Goal: Complete application form

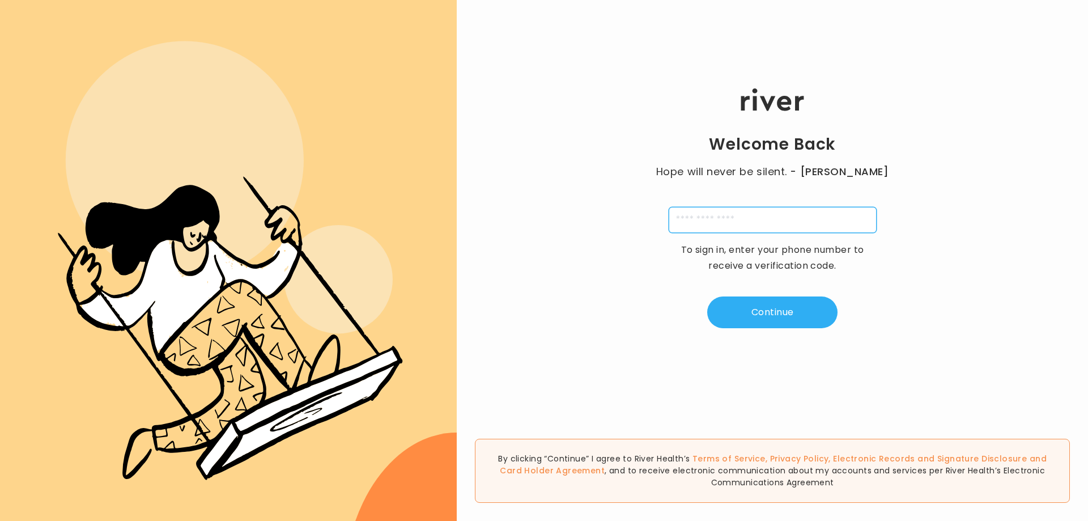
click at [709, 222] on input "tel" at bounding box center [773, 220] width 208 height 26
click at [684, 226] on input "**********" at bounding box center [773, 220] width 208 height 26
type input "**********"
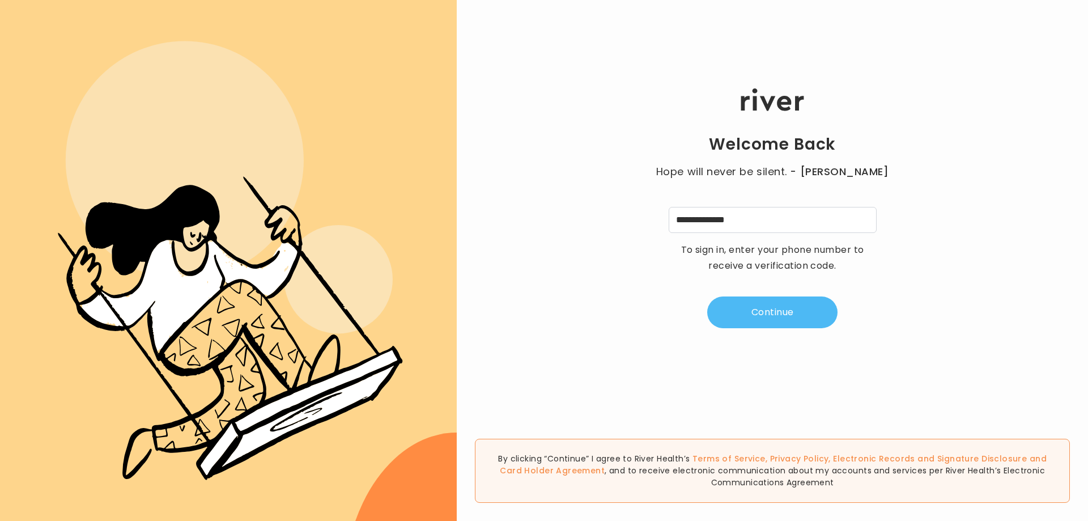
click at [724, 315] on button "Continue" at bounding box center [772, 312] width 130 height 32
type input "*"
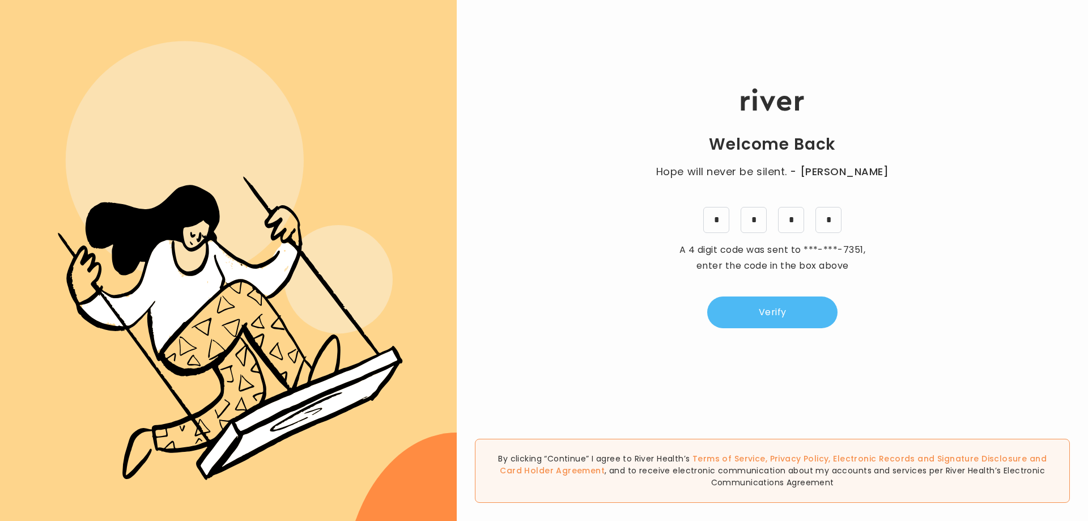
click at [763, 310] on button "Verify" at bounding box center [772, 312] width 130 height 32
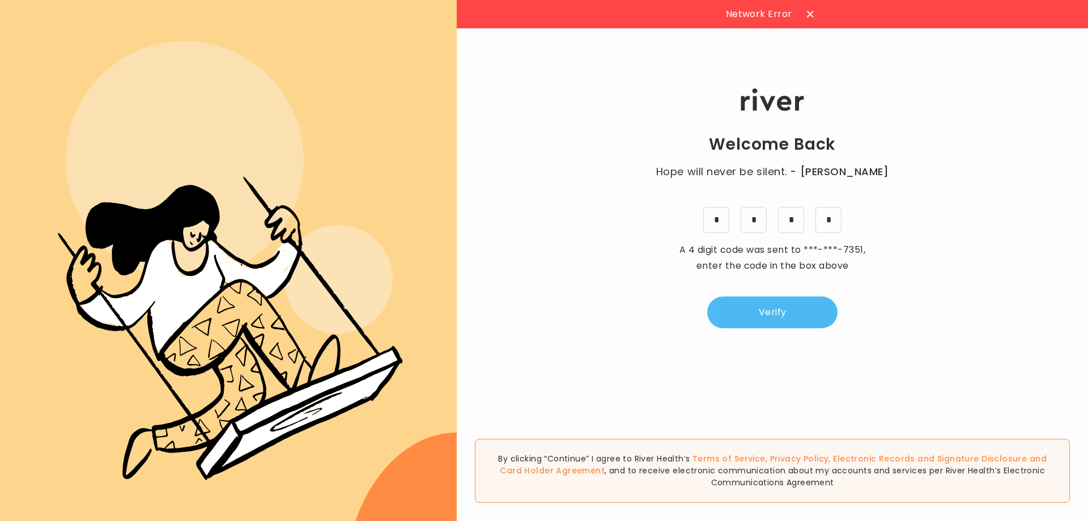
click at [751, 311] on button "Verify" at bounding box center [772, 312] width 130 height 32
click at [751, 310] on button "Verify" at bounding box center [772, 312] width 130 height 32
click at [881, 14] on div at bounding box center [884, 14] width 18 height 18
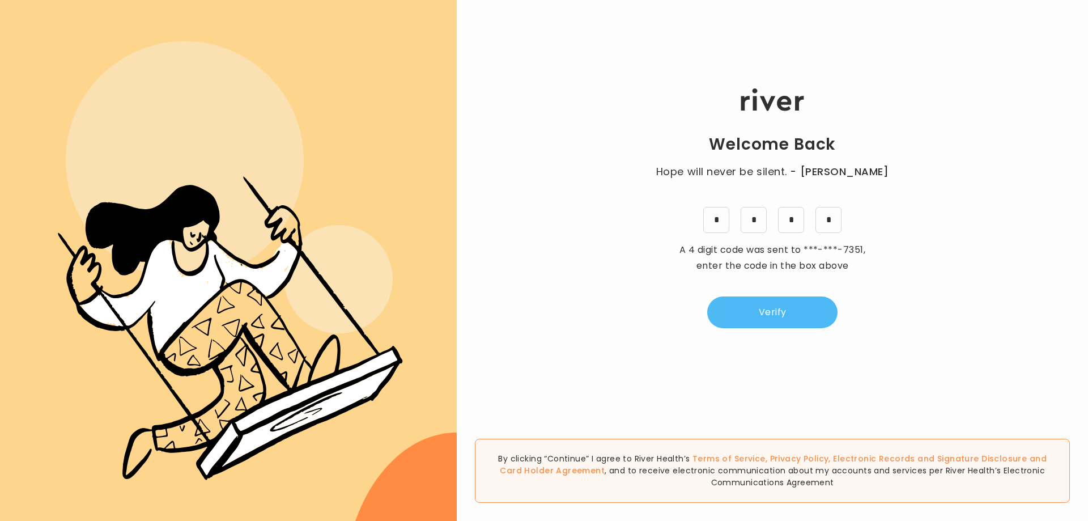
click at [739, 325] on button "Verify" at bounding box center [772, 312] width 130 height 32
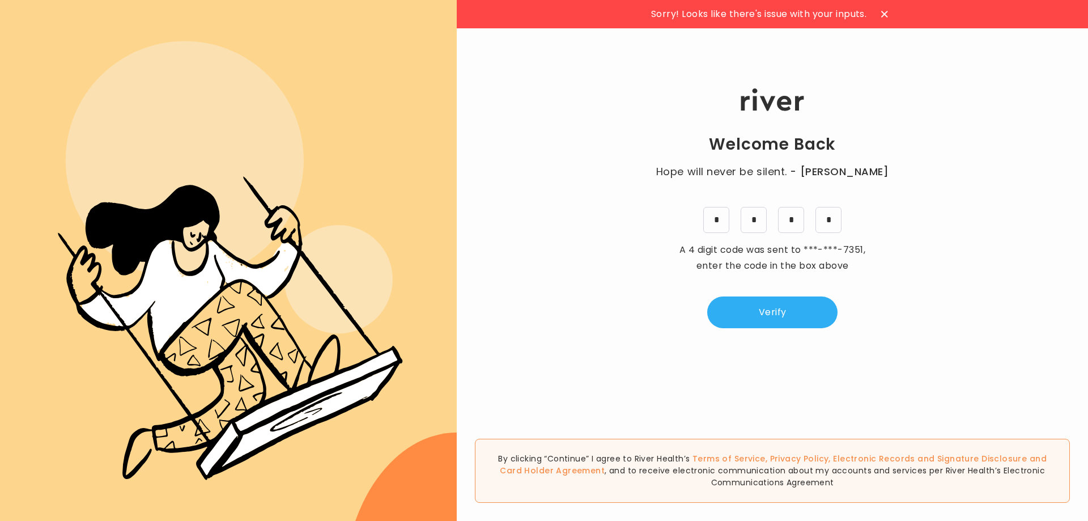
click at [879, 8] on div at bounding box center [884, 14] width 18 height 18
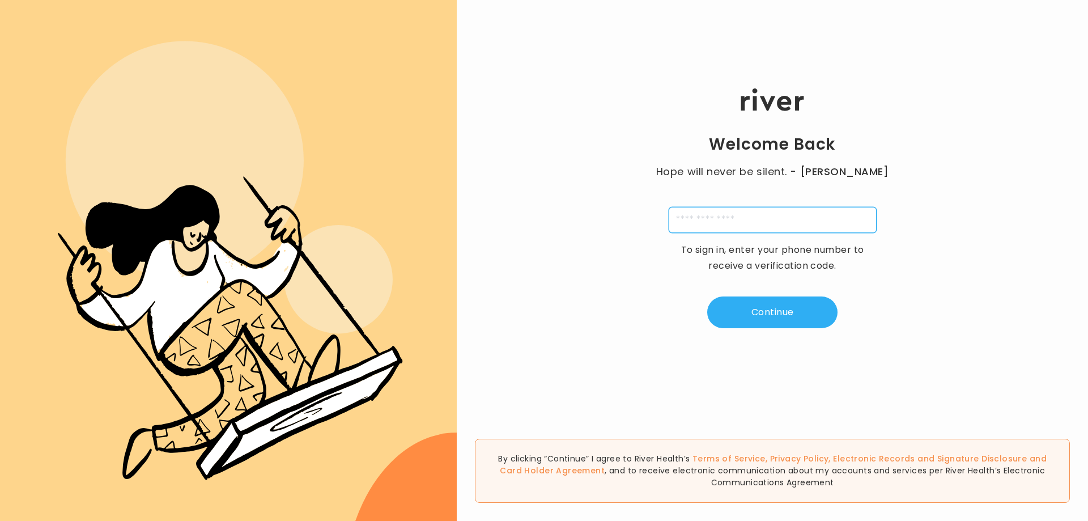
click at [785, 225] on input "tel" at bounding box center [773, 220] width 208 height 26
type input "**********"
type input "*"
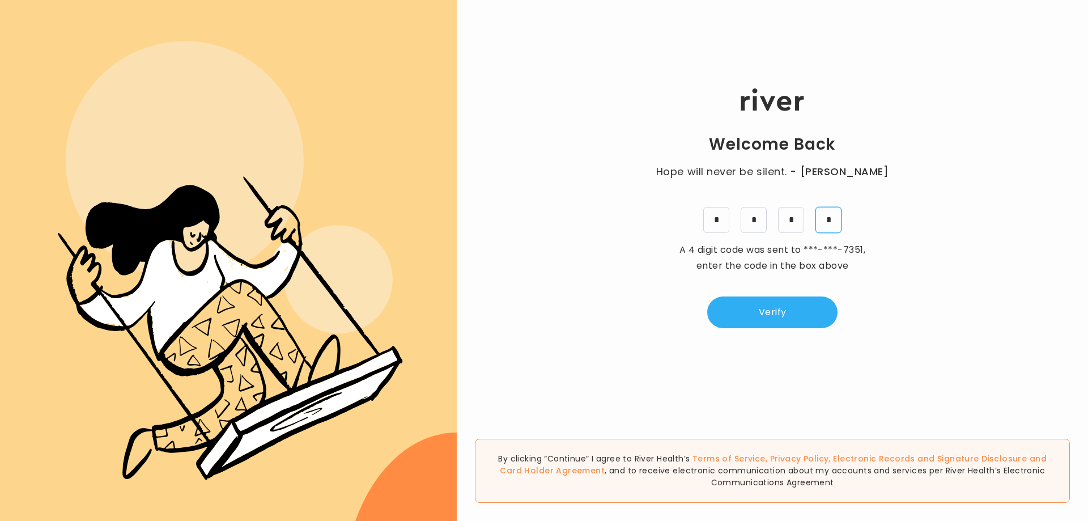
type input "*"
click at [750, 301] on button "Verify" at bounding box center [772, 312] width 130 height 32
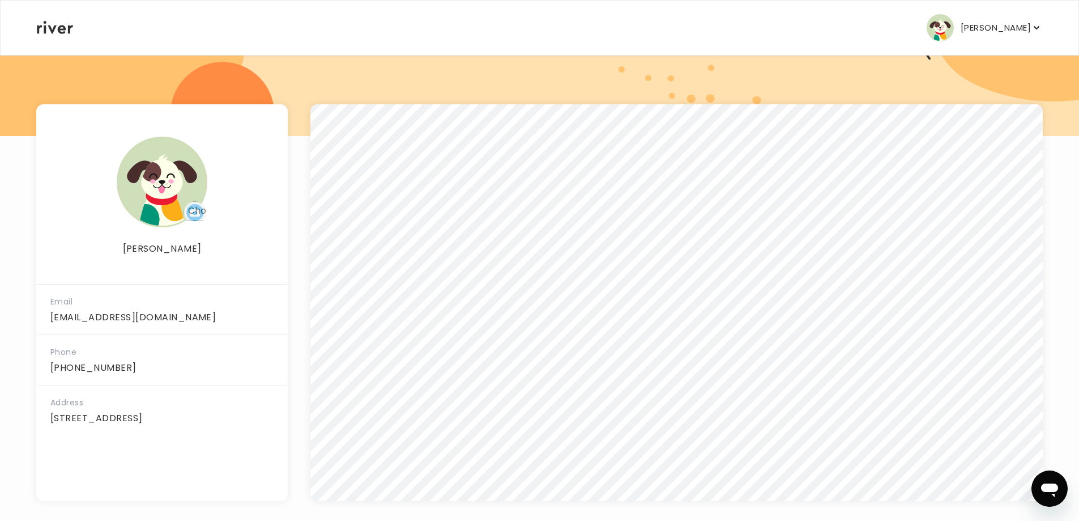
scroll to position [129, 0]
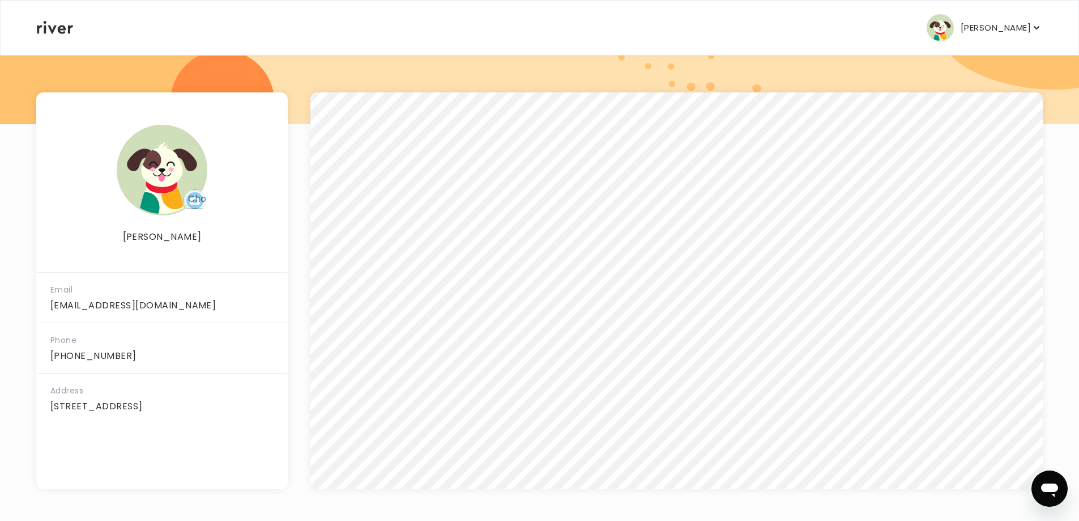
click at [978, 49] on div "[PERSON_NAME] Profile Add Family Activate Card Reimbursement Terms of Service P…" at bounding box center [540, 28] width 1006 height 54
click at [980, 27] on p "[PERSON_NAME]" at bounding box center [996, 28] width 70 height 16
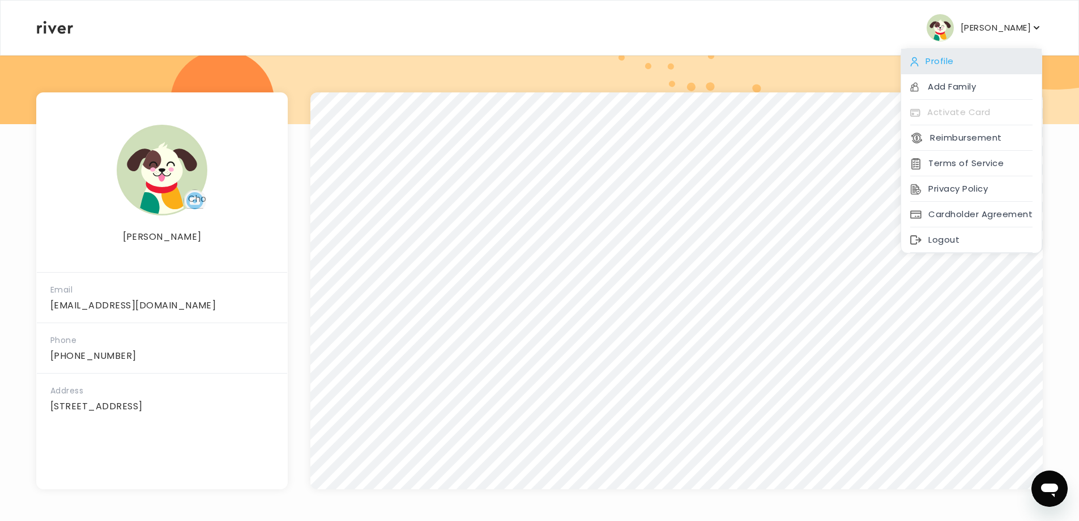
click at [978, 62] on div "Profile" at bounding box center [971, 61] width 141 height 25
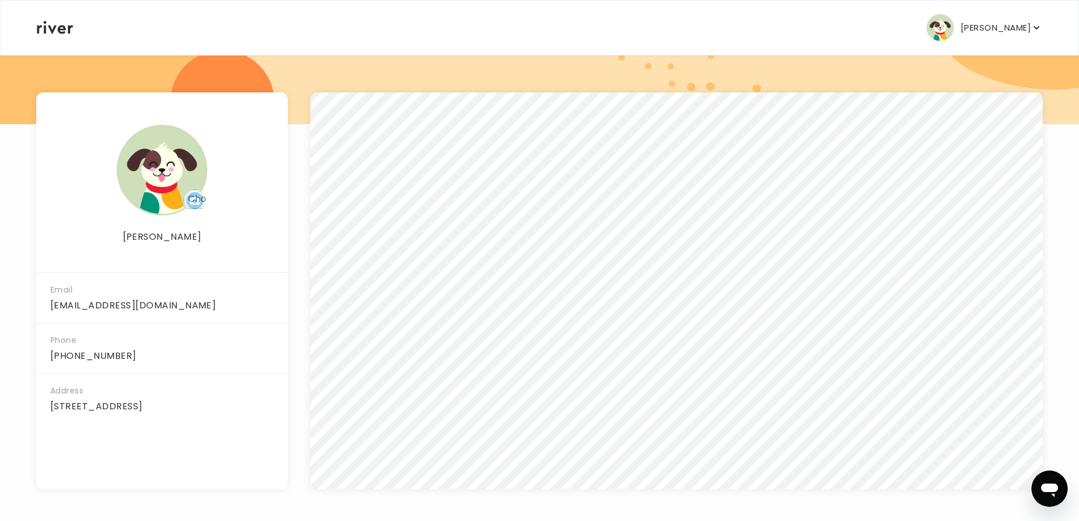
click at [49, 24] on icon at bounding box center [55, 27] width 36 height 13
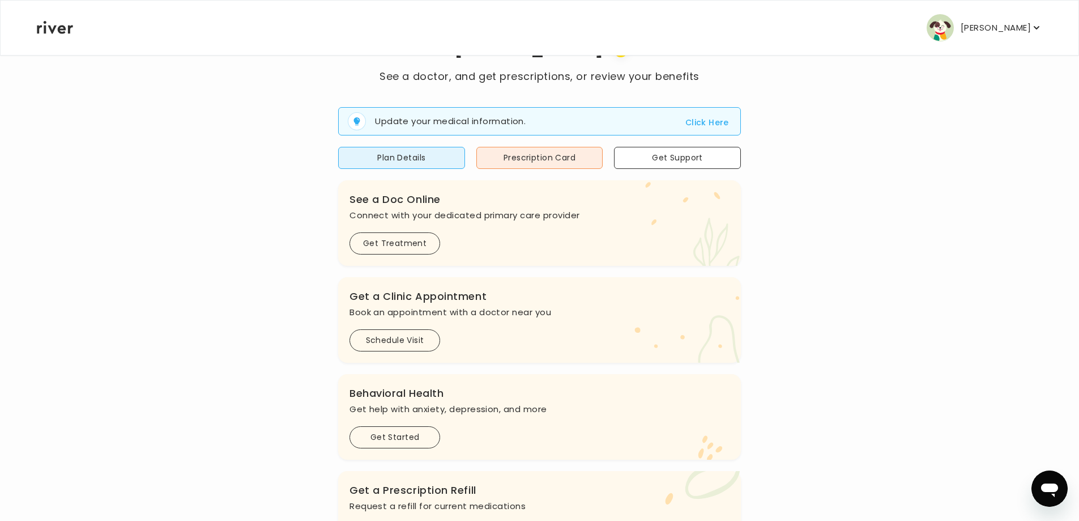
scroll to position [60, 0]
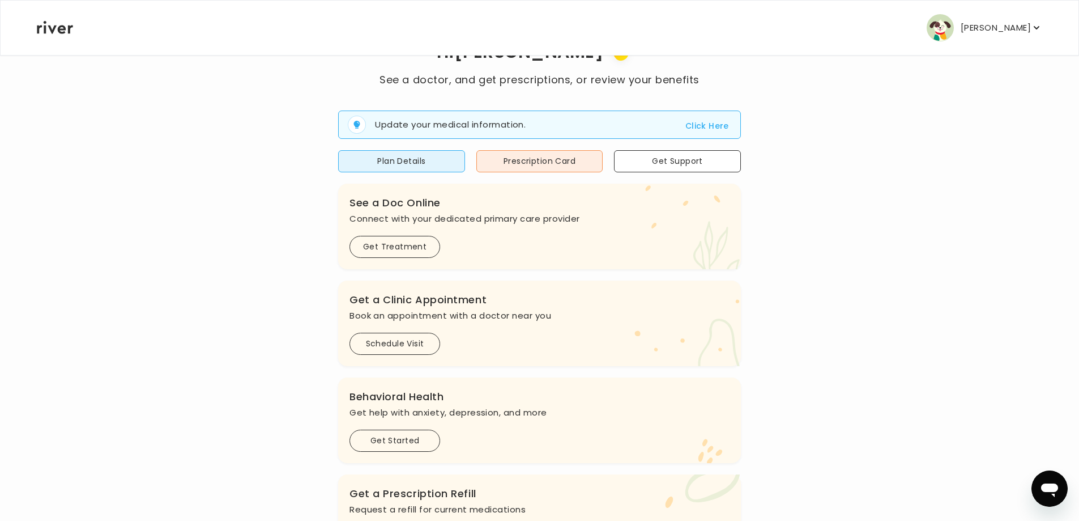
click at [694, 122] on button "Click Here" at bounding box center [708, 126] width 44 height 14
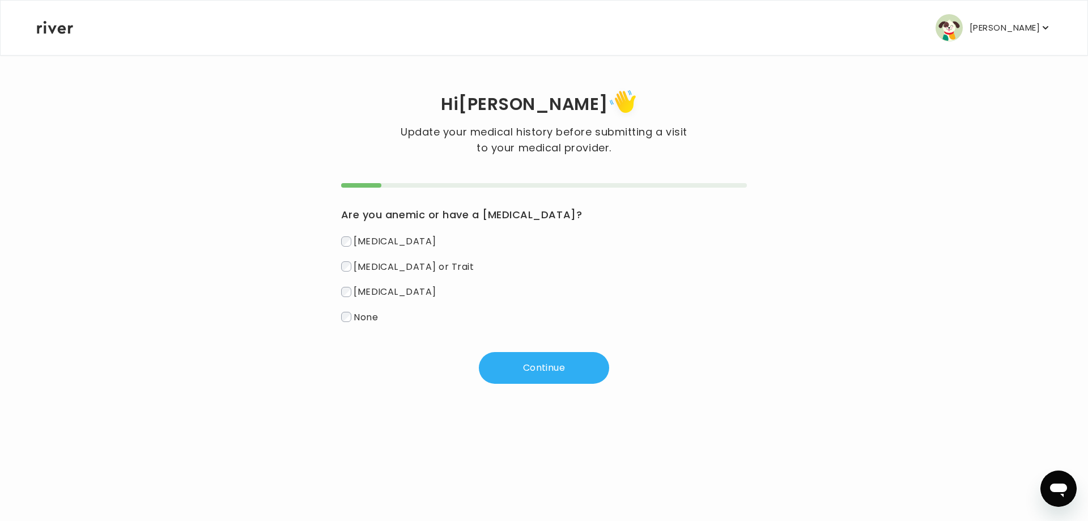
click at [359, 314] on span "None" at bounding box center [366, 316] width 24 height 13
click at [520, 362] on button "Continue" at bounding box center [544, 368] width 130 height 32
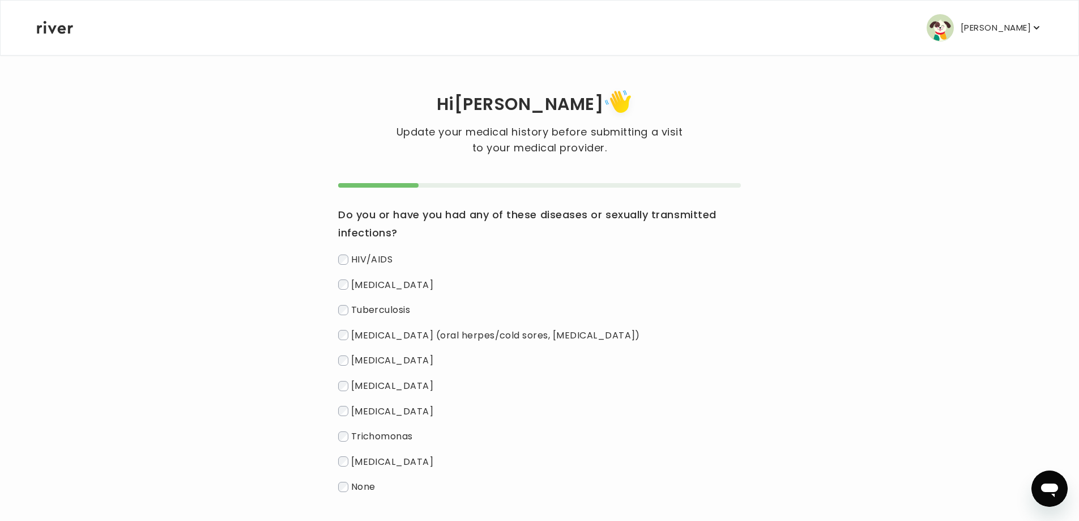
scroll to position [57, 0]
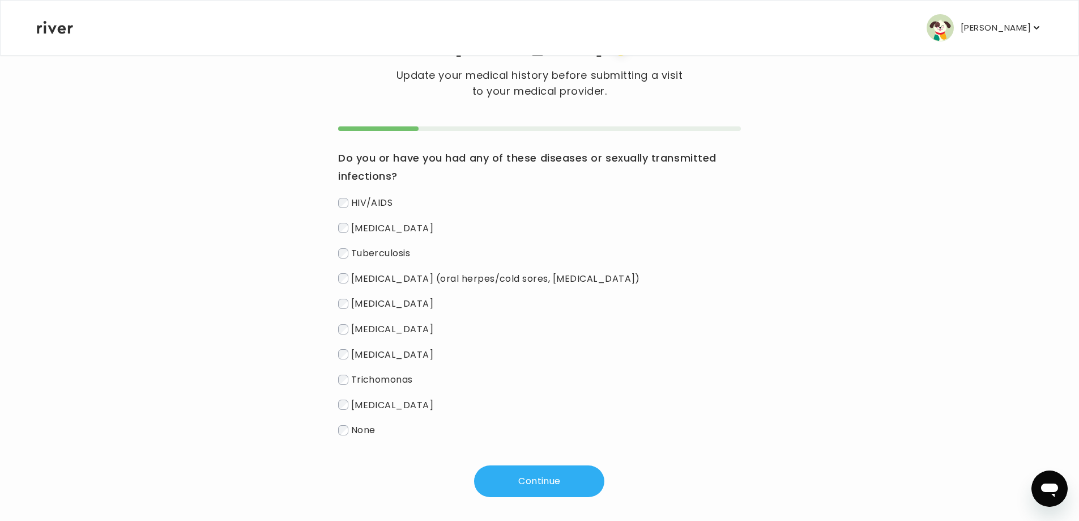
click at [365, 428] on span "None" at bounding box center [363, 429] width 24 height 13
click at [522, 474] on button "Continue" at bounding box center [539, 481] width 130 height 32
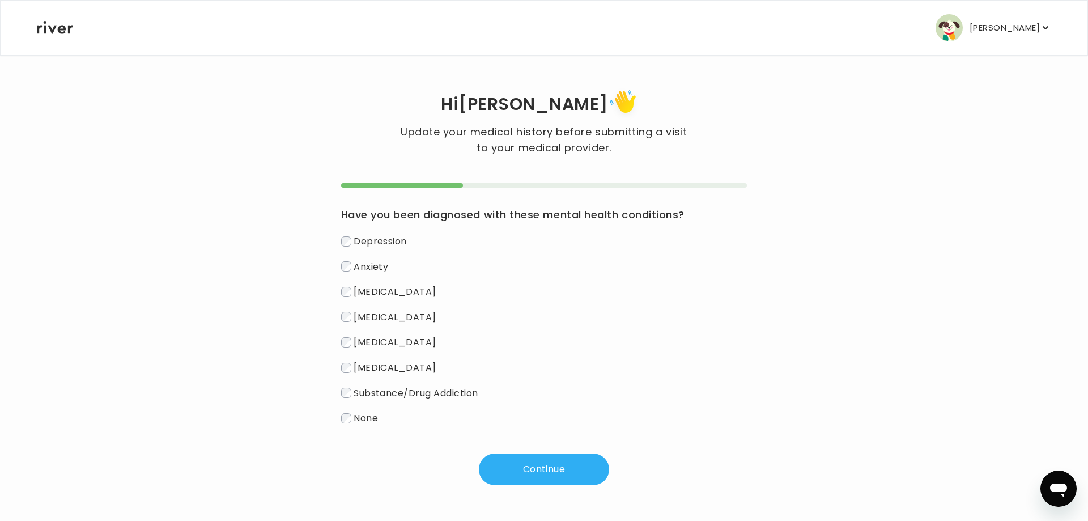
click at [377, 240] on span "Depression" at bounding box center [380, 241] width 53 height 13
click at [366, 264] on span "Anxiety" at bounding box center [371, 265] width 35 height 13
click at [365, 291] on span "[MEDICAL_DATA]" at bounding box center [395, 291] width 83 height 13
click at [364, 366] on span "[MEDICAL_DATA]" at bounding box center [395, 367] width 83 height 13
click at [502, 475] on button "Continue" at bounding box center [544, 469] width 130 height 32
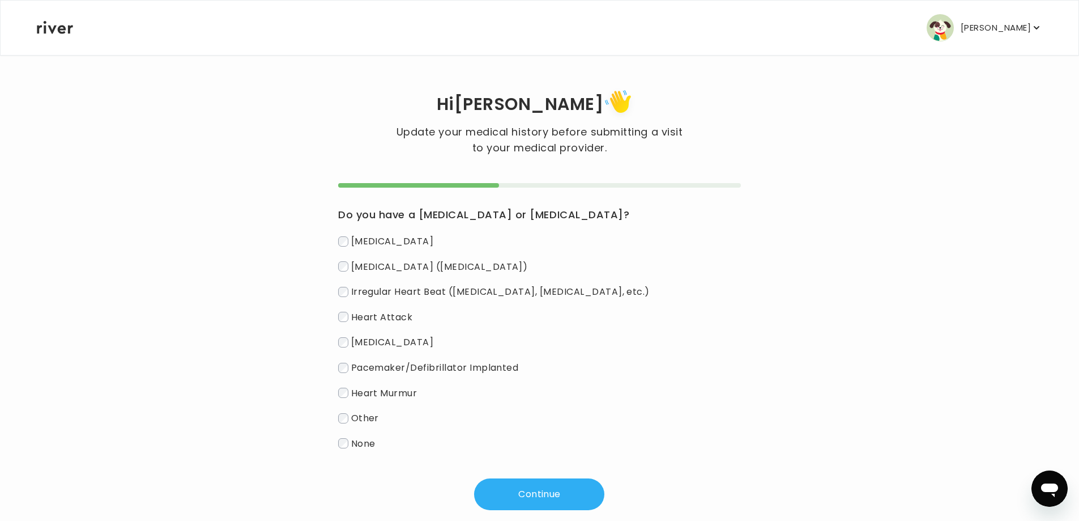
click at [361, 441] on span "None" at bounding box center [363, 442] width 24 height 13
click at [506, 488] on button "Continue" at bounding box center [539, 494] width 130 height 32
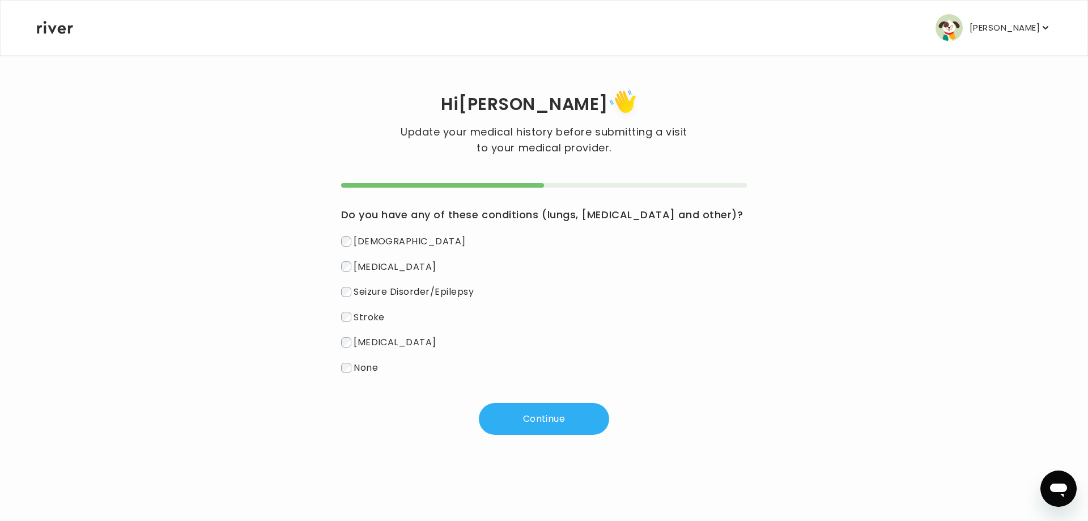
click at [370, 372] on span "None" at bounding box center [366, 367] width 24 height 13
click at [534, 419] on button "Continue" at bounding box center [544, 419] width 130 height 32
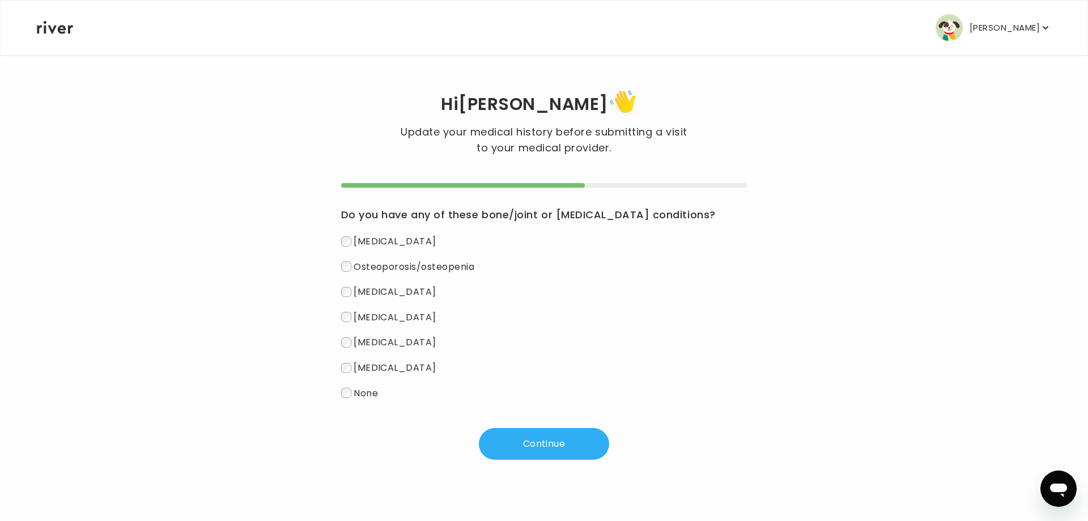
click at [366, 394] on span "None" at bounding box center [366, 392] width 24 height 13
click at [545, 445] on button "Continue" at bounding box center [544, 444] width 130 height 32
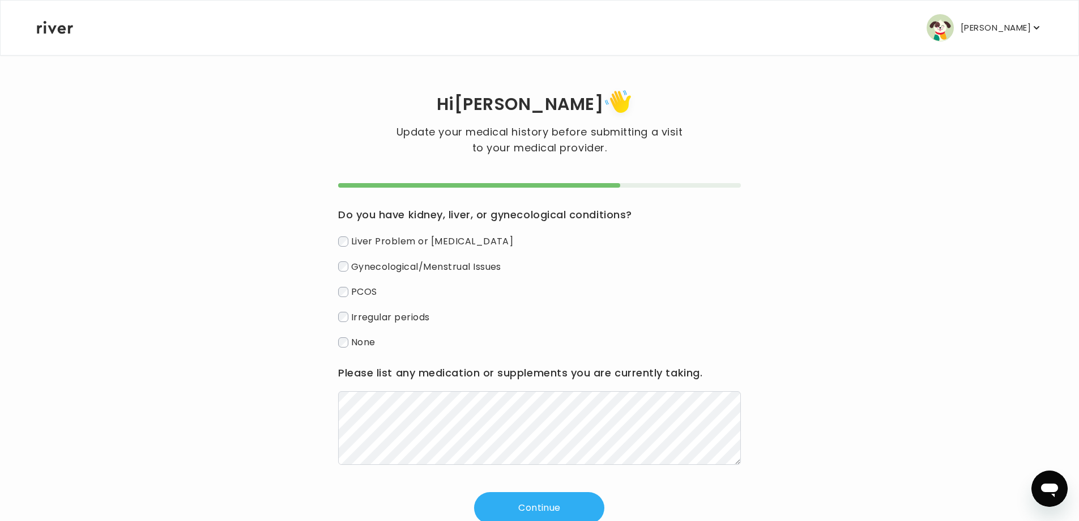
click at [362, 338] on span "None" at bounding box center [363, 341] width 24 height 13
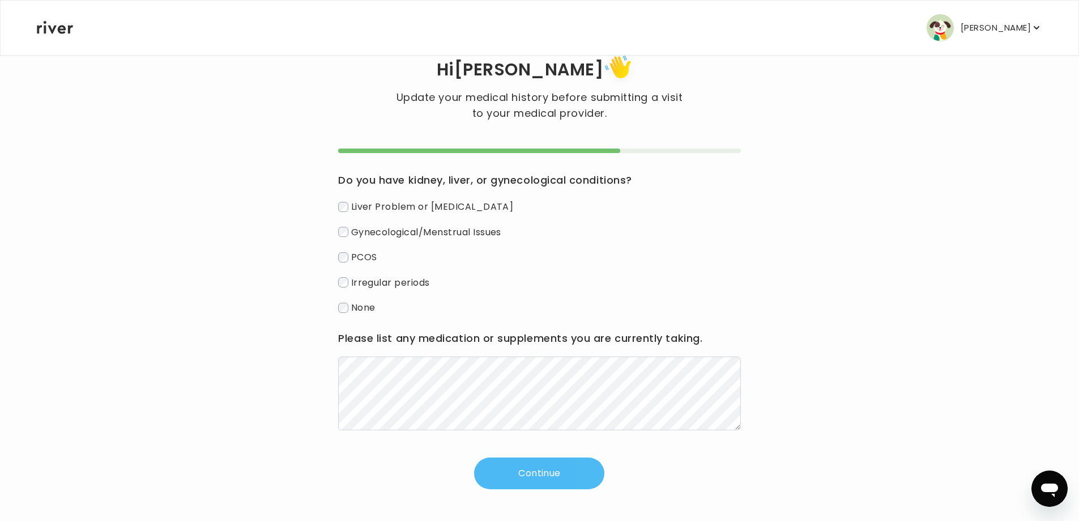
click at [537, 462] on button "Continue" at bounding box center [539, 473] width 130 height 32
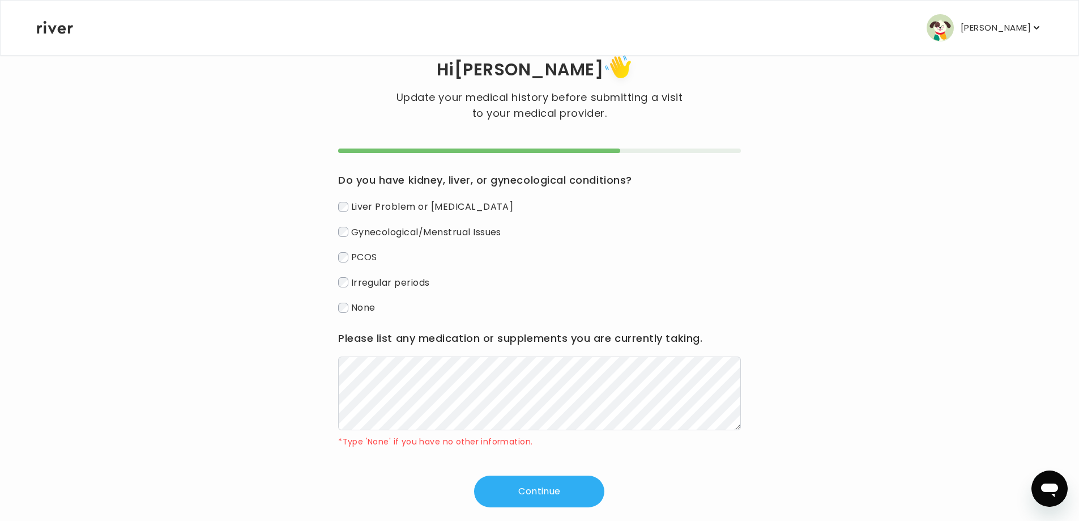
drag, startPoint x: 425, startPoint y: 350, endPoint x: 424, endPoint y: 355, distance: 5.9
click at [425, 350] on div "Please list any medication or supplements you are currently taking. *Type 'None…" at bounding box center [539, 388] width 403 height 119
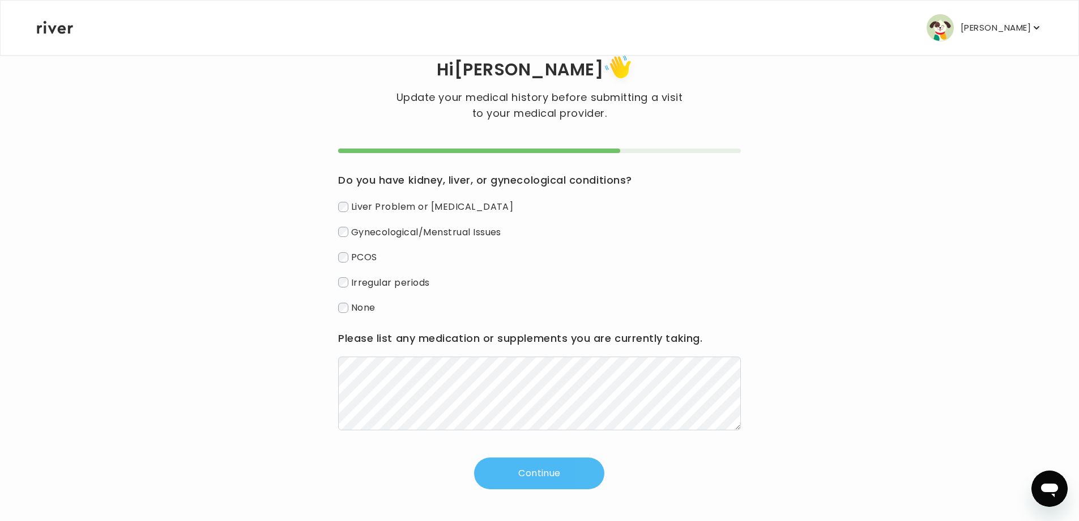
click at [525, 477] on button "Continue" at bounding box center [539, 473] width 130 height 32
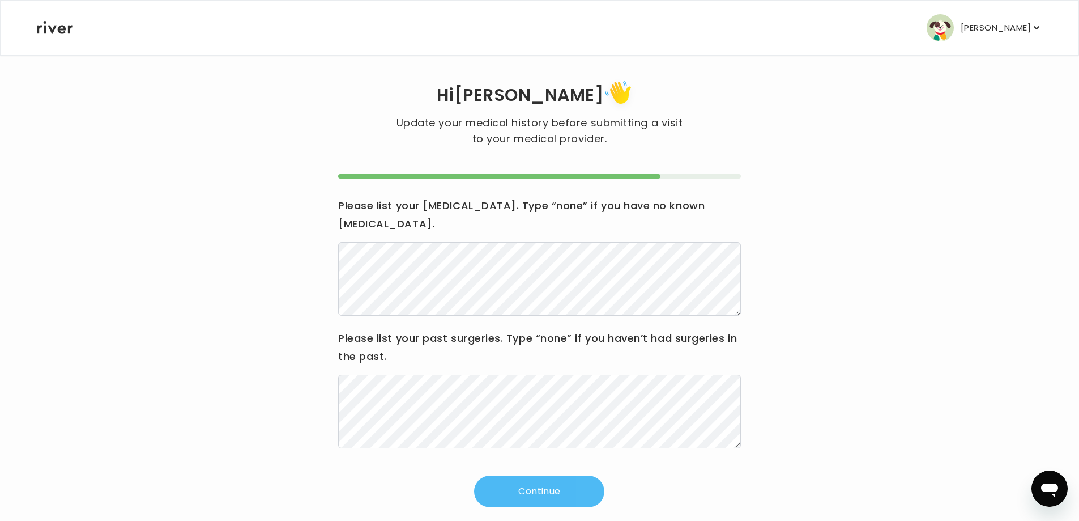
click at [529, 475] on button "Continue" at bounding box center [539, 491] width 130 height 32
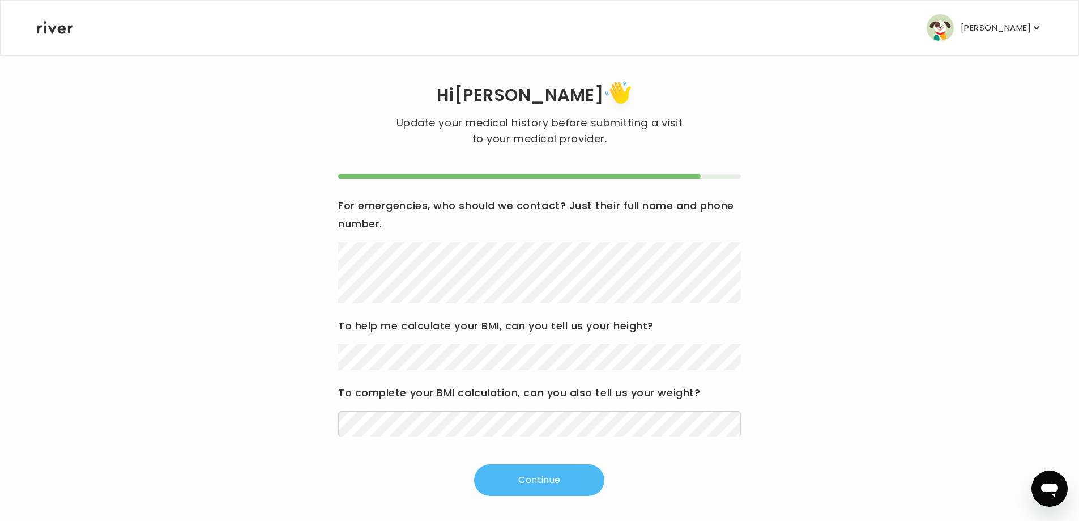
click at [516, 465] on button "Continue" at bounding box center [539, 480] width 130 height 32
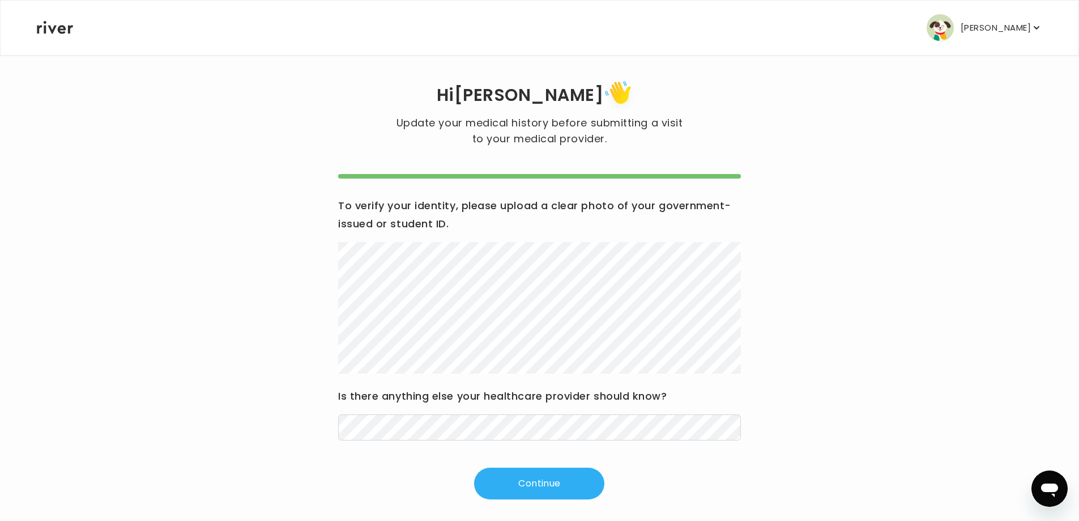
click at [47, 32] on icon at bounding box center [55, 27] width 36 height 13
